Goal: Task Accomplishment & Management: Use online tool/utility

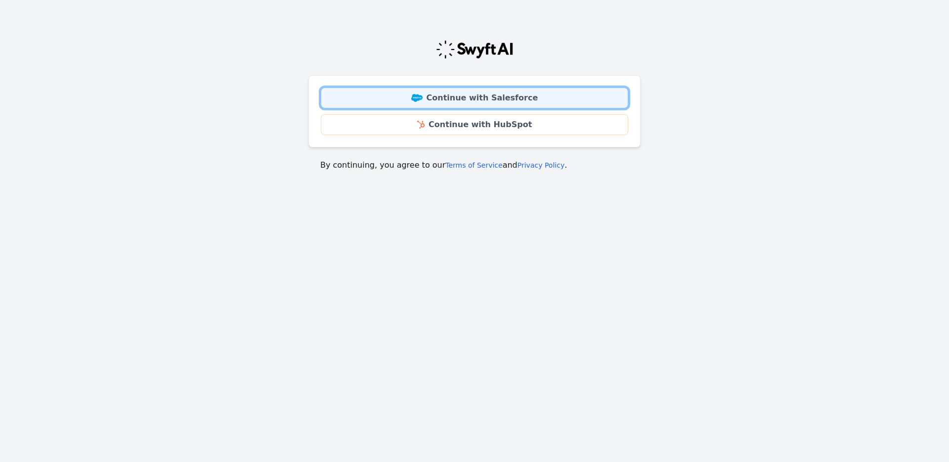
click at [454, 91] on link "Continue with Salesforce" at bounding box center [474, 97] width 307 height 21
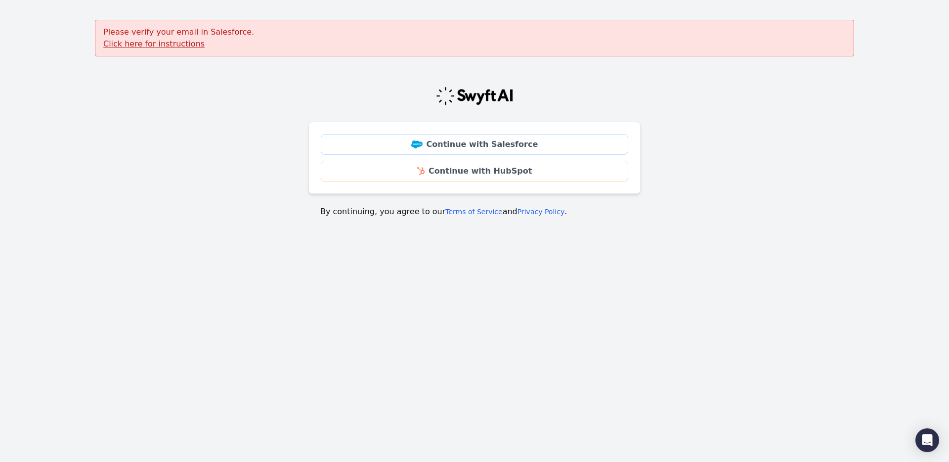
click at [161, 45] on u "Click here for instructions" at bounding box center [153, 43] width 101 height 9
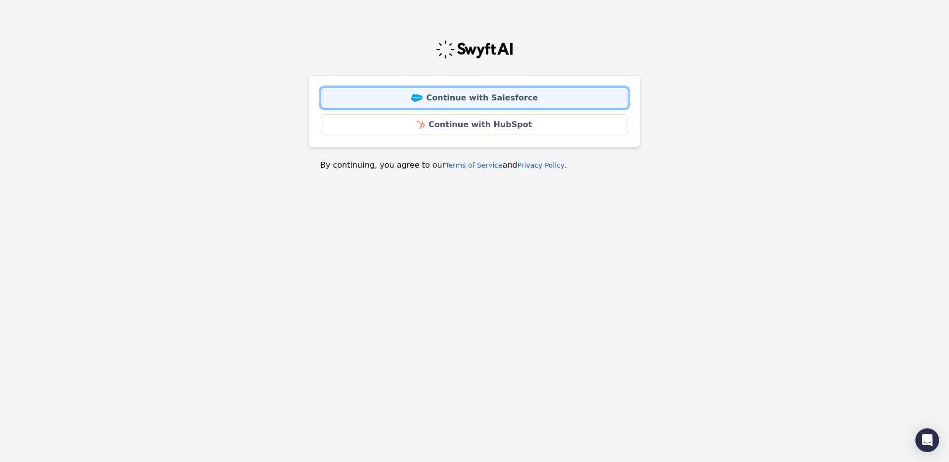
click at [434, 90] on link "Continue with Salesforce" at bounding box center [474, 97] width 307 height 21
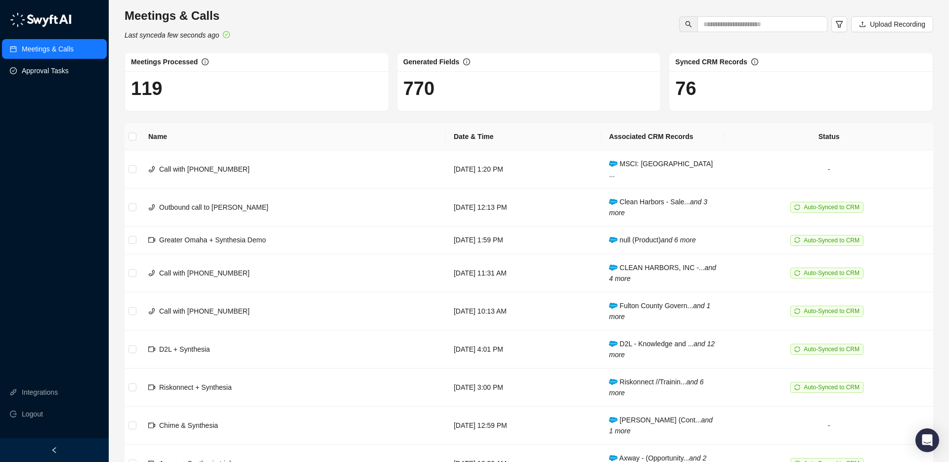
click at [51, 69] on link "Approval Tasks" at bounding box center [45, 71] width 47 height 20
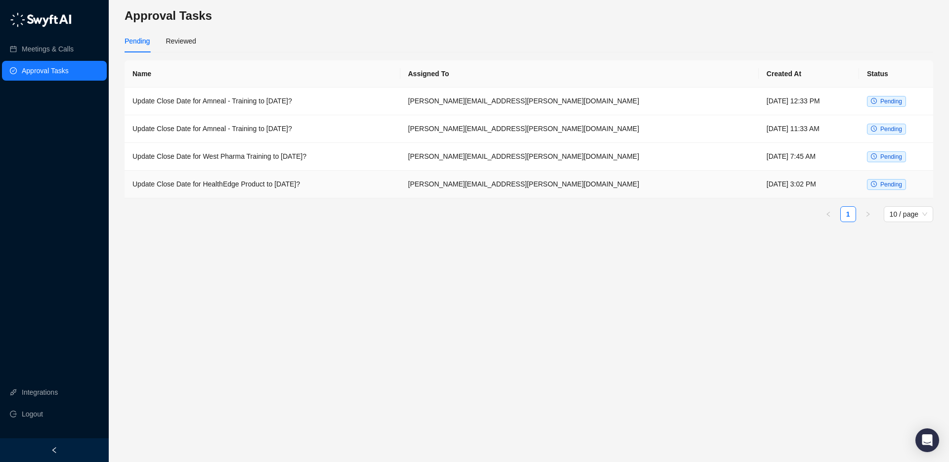
click at [315, 180] on td "Update Close Date for HealthEdge Product to September 13th, 2025?" at bounding box center [263, 184] width 276 height 28
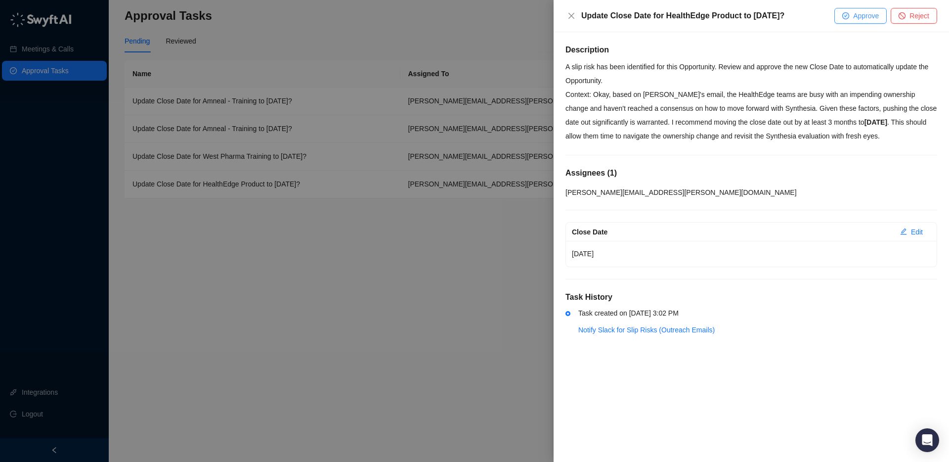
click at [856, 20] on span "Approve" at bounding box center [866, 15] width 26 height 11
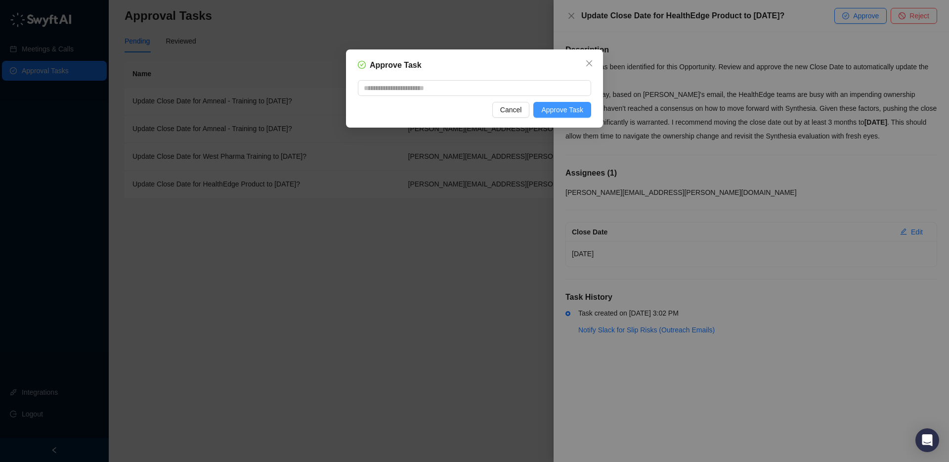
click at [571, 108] on span "Approve Task" at bounding box center [562, 109] width 42 height 11
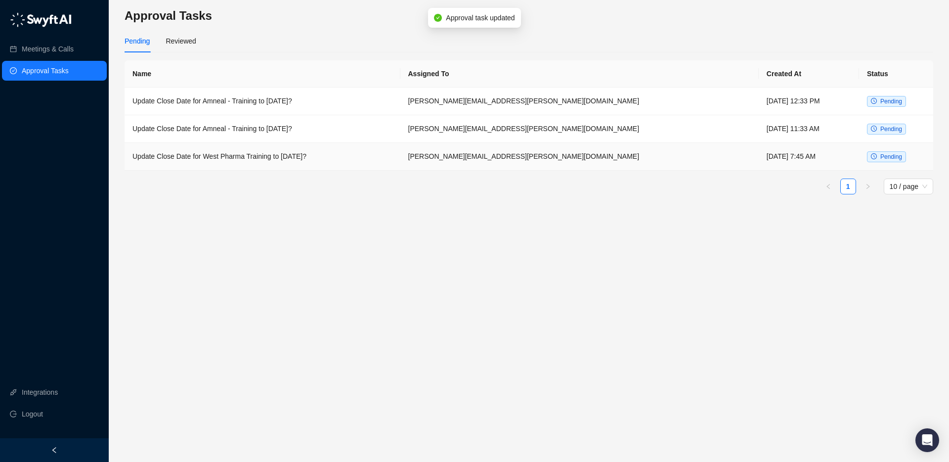
click at [300, 156] on td "Update Close Date for West Pharma Training to July 18th, 2025?" at bounding box center [263, 157] width 276 height 28
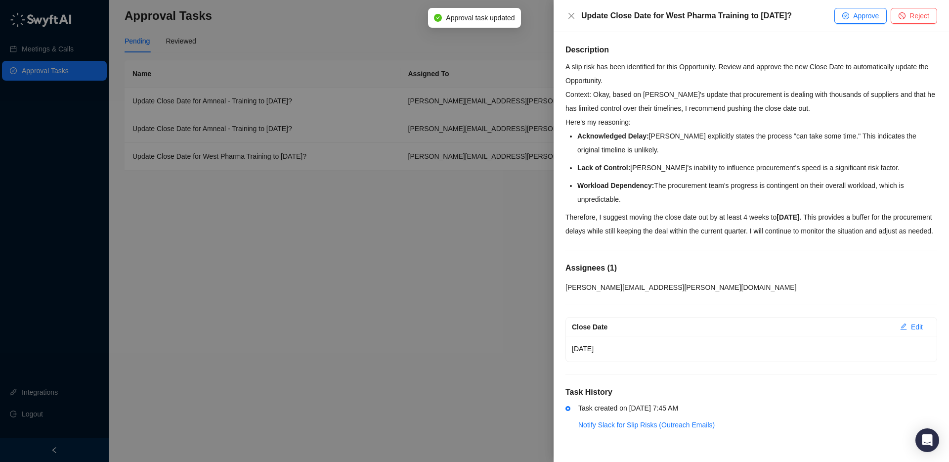
click at [406, 307] on div at bounding box center [474, 231] width 949 height 462
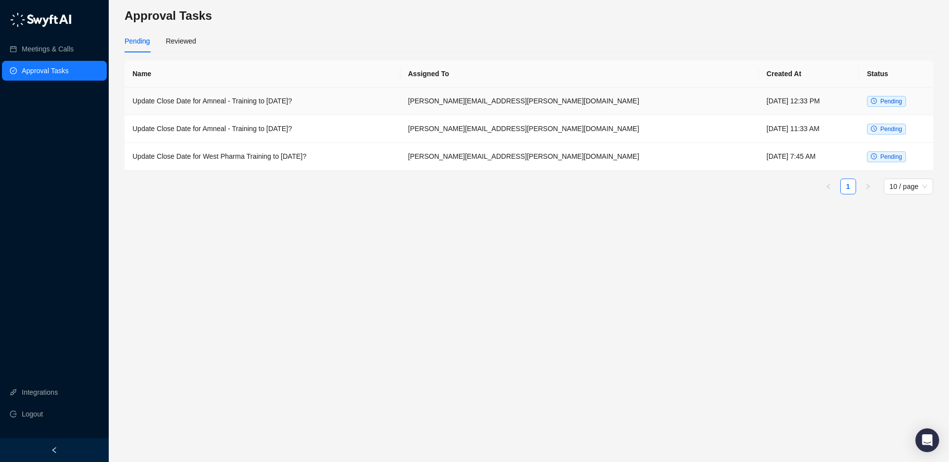
click at [400, 88] on td "Update Close Date for Amneal - Training to October 15th, 2025?" at bounding box center [263, 101] width 276 height 28
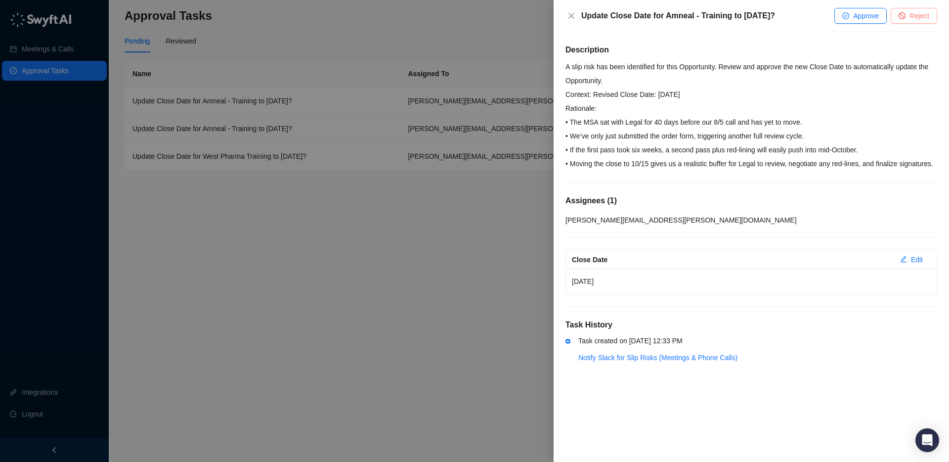
click at [921, 15] on span "Reject" at bounding box center [919, 15] width 20 height 11
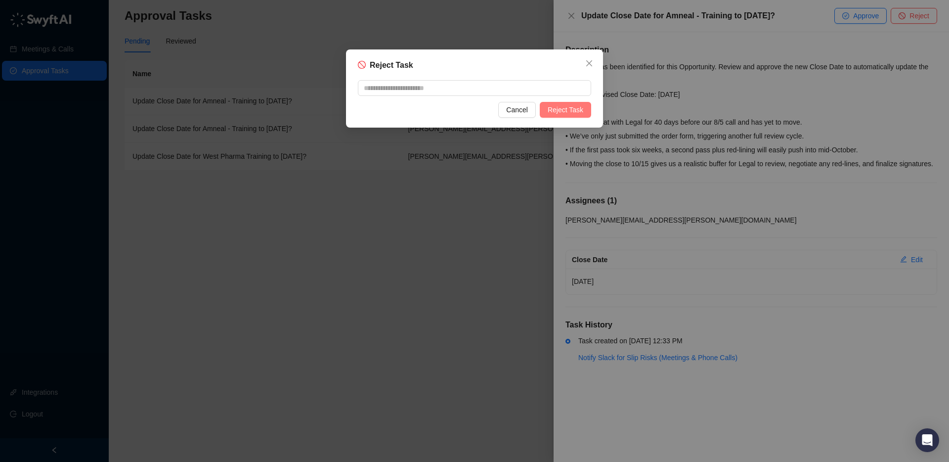
click at [565, 108] on span "Reject Task" at bounding box center [566, 109] width 36 height 11
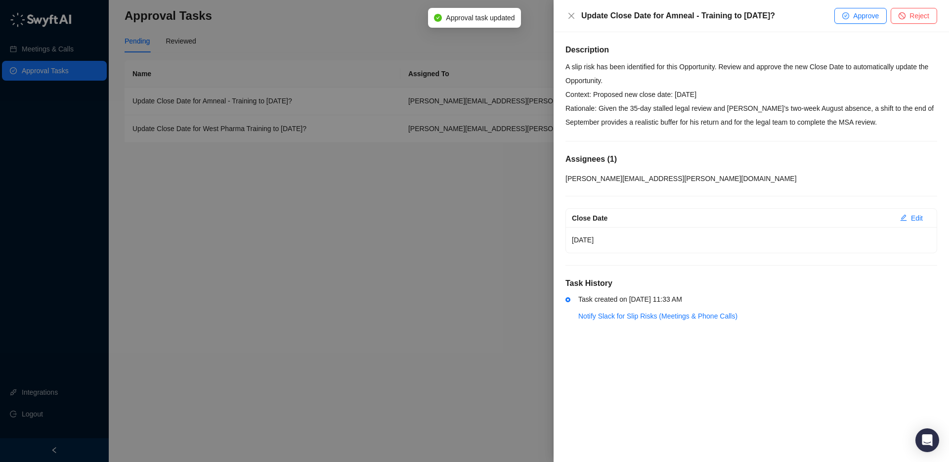
click at [371, 72] on div at bounding box center [474, 231] width 949 height 462
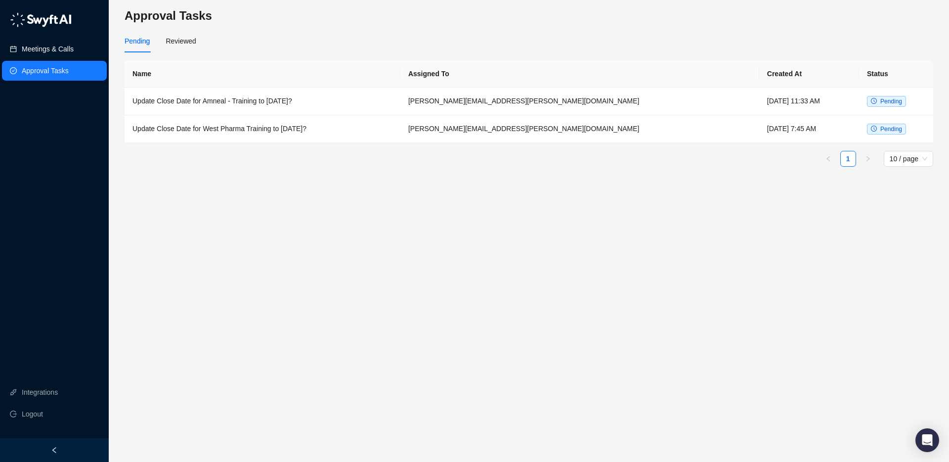
click at [59, 42] on link "Meetings & Calls" at bounding box center [48, 49] width 52 height 20
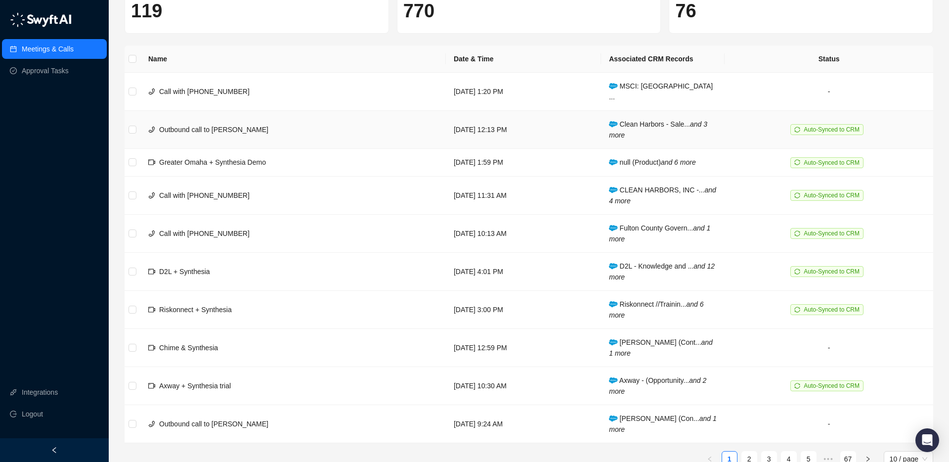
scroll to position [87, 0]
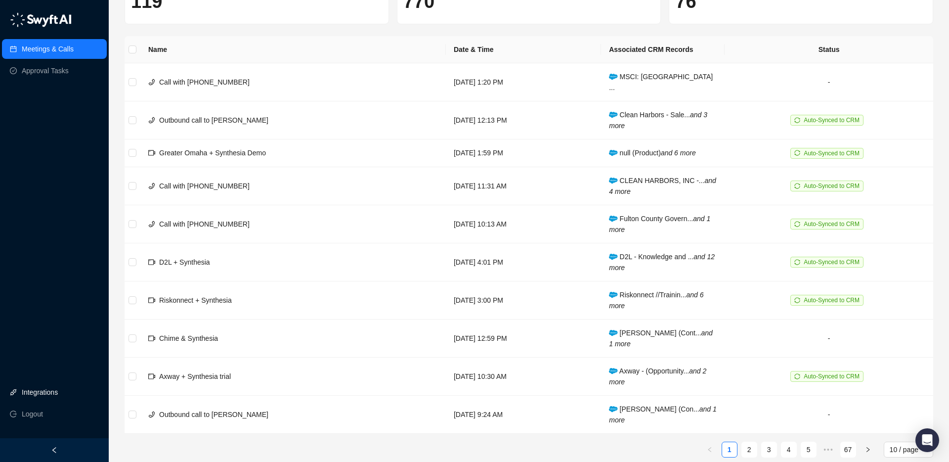
click at [51, 398] on link "Integrations" at bounding box center [40, 392] width 36 height 20
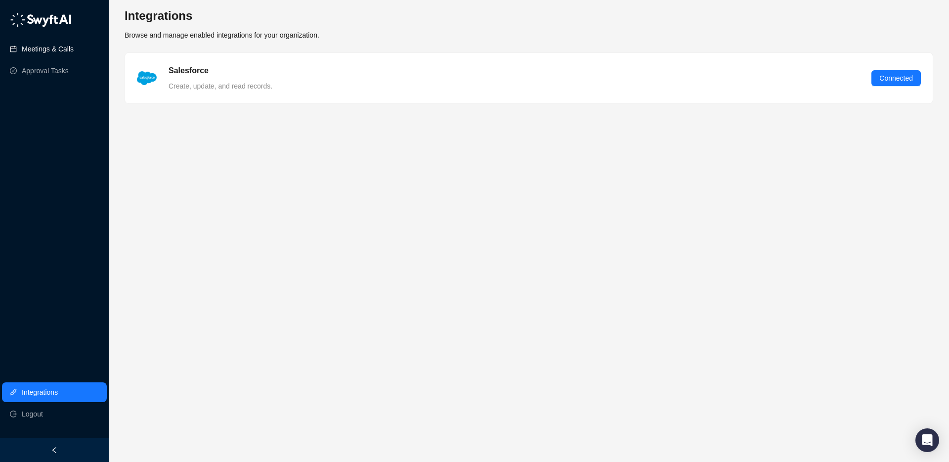
click at [69, 50] on link "Meetings & Calls" at bounding box center [48, 49] width 52 height 20
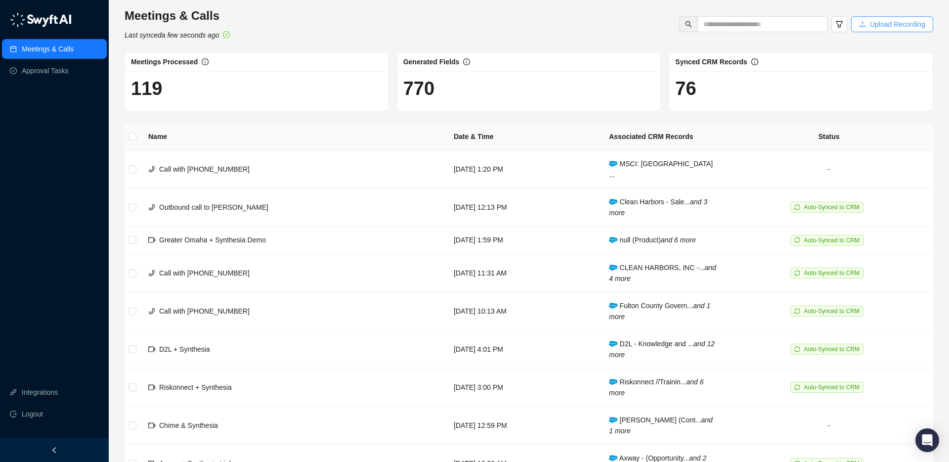
click at [861, 19] on button "Upload Recording" at bounding box center [892, 24] width 82 height 16
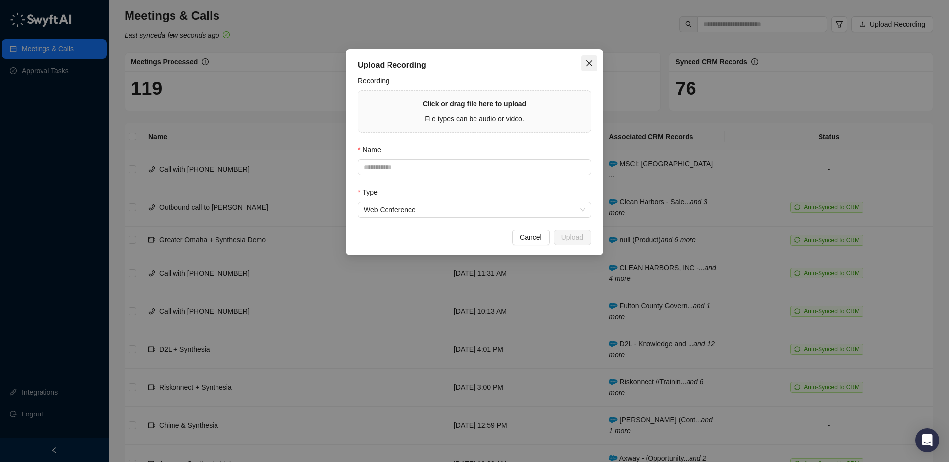
click at [591, 62] on icon "close" at bounding box center [589, 63] width 8 height 8
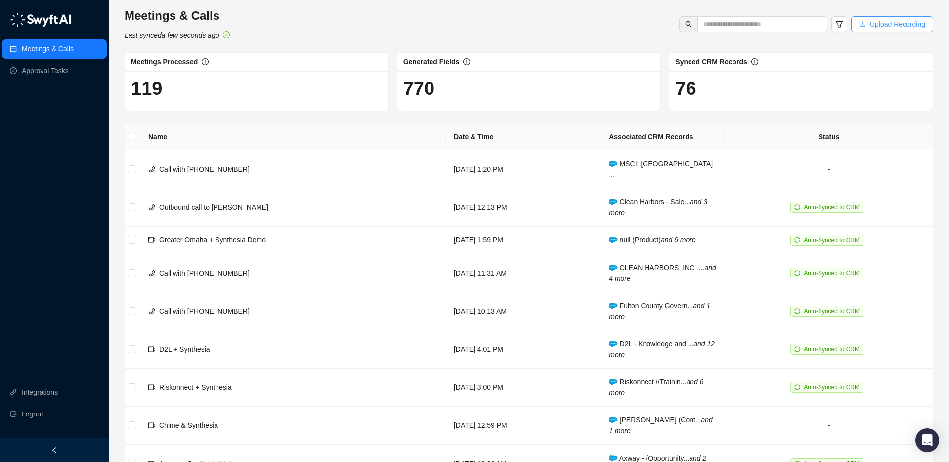
click at [862, 26] on icon "upload" at bounding box center [862, 24] width 7 height 7
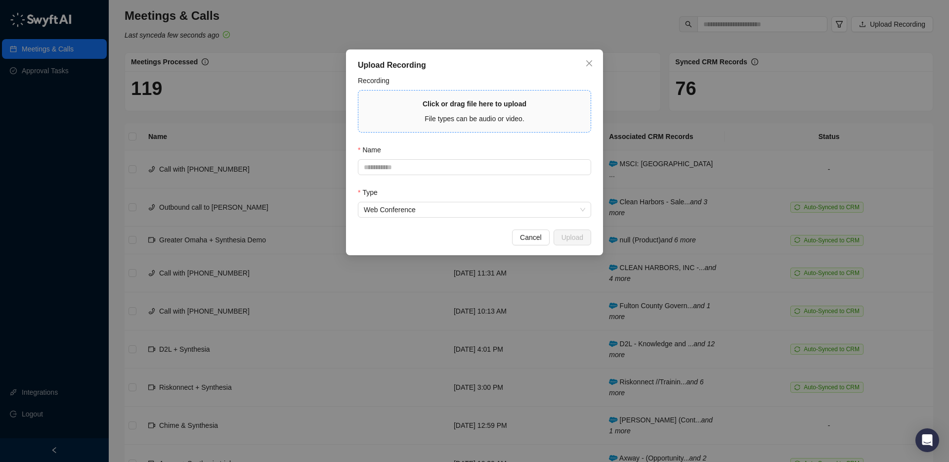
click at [427, 131] on span "Click or drag file here to upload File types can be audio or video." at bounding box center [474, 111] width 232 height 42
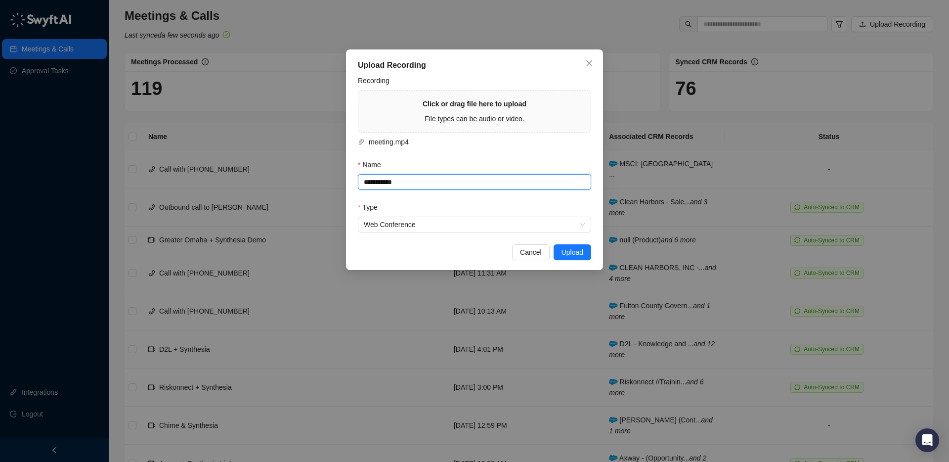
click at [393, 181] on input "**********" at bounding box center [474, 182] width 233 height 16
drag, startPoint x: 417, startPoint y: 181, endPoint x: 356, endPoint y: 181, distance: 60.8
click at [356, 181] on div "**********" at bounding box center [474, 159] width 257 height 220
type input "**********"
click at [569, 251] on span "Upload" at bounding box center [572, 252] width 22 height 11
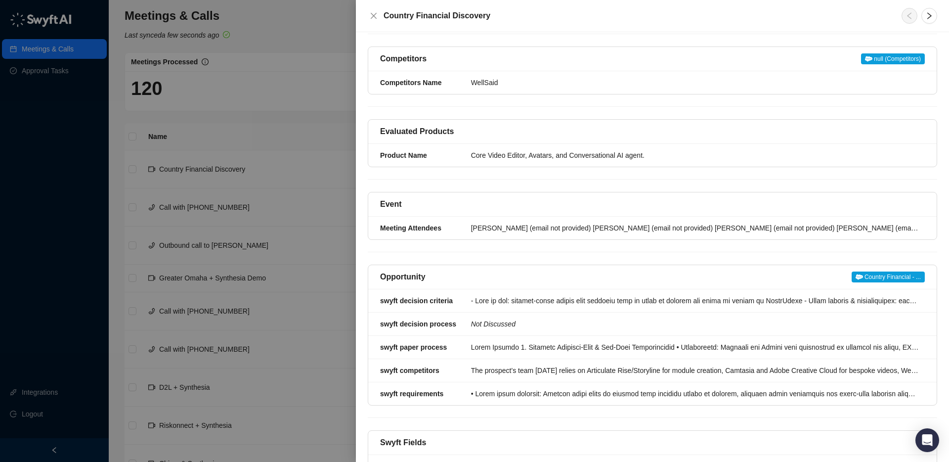
scroll to position [206, 0]
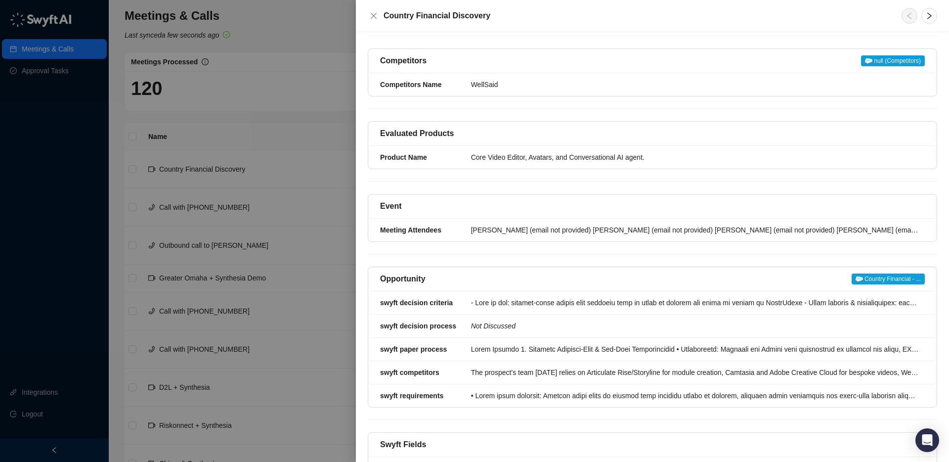
click at [917, 273] on span "Country Financial - ..." at bounding box center [887, 278] width 73 height 11
